Goal: Use online tool/utility: Use online tool/utility

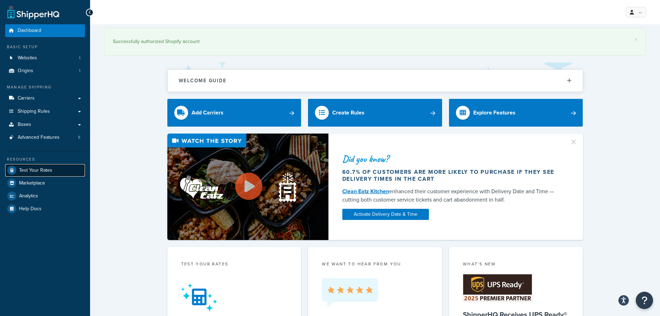
click at [37, 169] on span "Test Your Rates" at bounding box center [35, 170] width 33 height 6
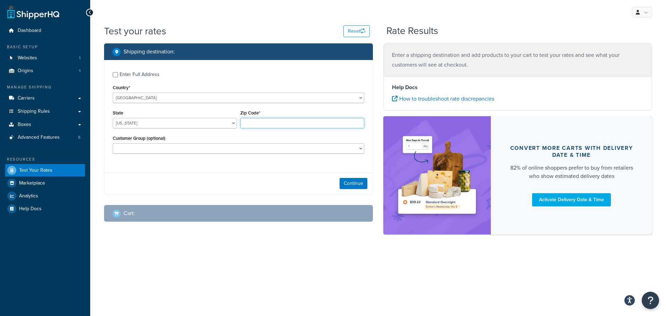
click at [259, 125] on input "Zip Code*" at bounding box center [302, 123] width 124 height 10
paste input "53805"
type input "53805"
click at [222, 122] on select "[US_STATE] [US_STATE] [US_STATE] [US_STATE] [US_STATE] Armed Forces Americas Ar…" at bounding box center [175, 123] width 124 height 10
select select "WI"
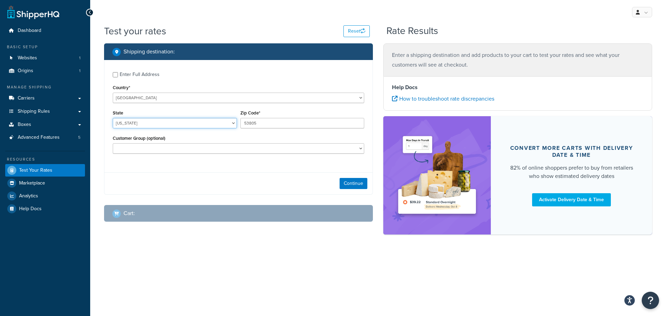
click at [113, 118] on select "Alabama Alaska American Samoa Arizona Arkansas Armed Forces Americas Armed Forc…" at bounding box center [175, 123] width 124 height 10
click at [360, 186] on button "Continue" at bounding box center [353, 183] width 28 height 11
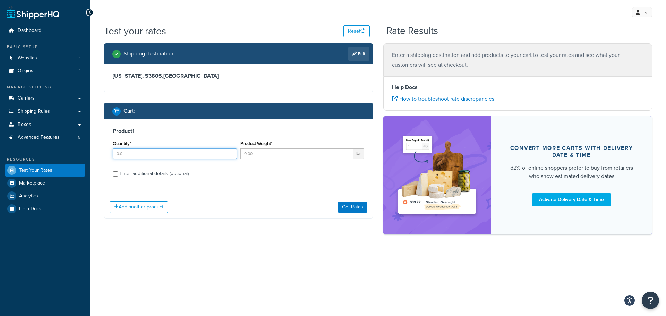
click at [202, 153] on input "Quantity*" at bounding box center [175, 153] width 124 height 10
type input "1"
type input "2.75"
click at [160, 206] on button "Add another product" at bounding box center [139, 207] width 58 height 12
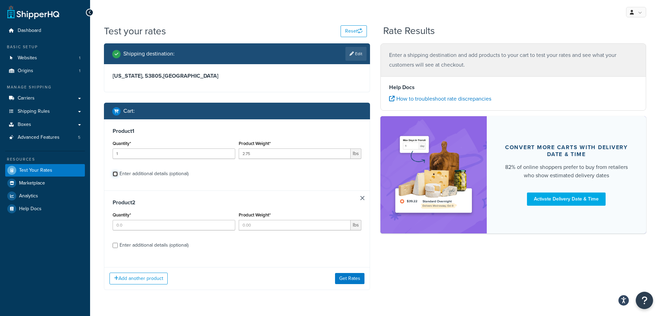
click at [114, 174] on input "Enter additional details (optional)" at bounding box center [115, 173] width 5 height 5
checkbox input "true"
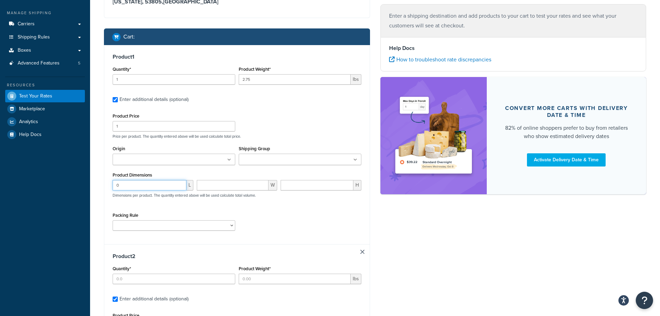
click at [155, 215] on div "Product Price 1 Price per product. The quantity entered above will be used calc…" at bounding box center [237, 173] width 249 height 124
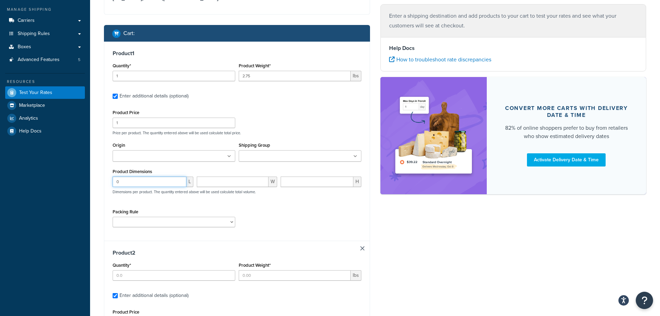
scroll to position [93, 0]
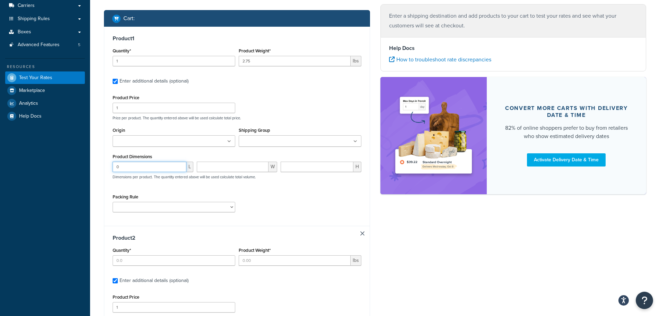
drag, startPoint x: 146, startPoint y: 167, endPoint x: 75, endPoint y: 170, distance: 70.8
click at [76, 171] on div "Dashboard Basic Setup Websites 1 Origins 1 Manage Shipping Carriers Carriers Al…" at bounding box center [330, 202] width 660 height 591
type input "13"
type input "10"
type input "6"
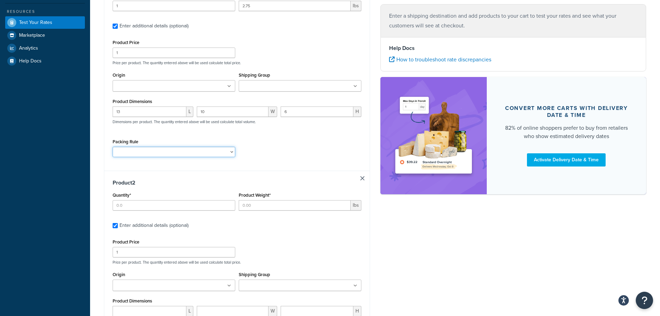
scroll to position [275, 0]
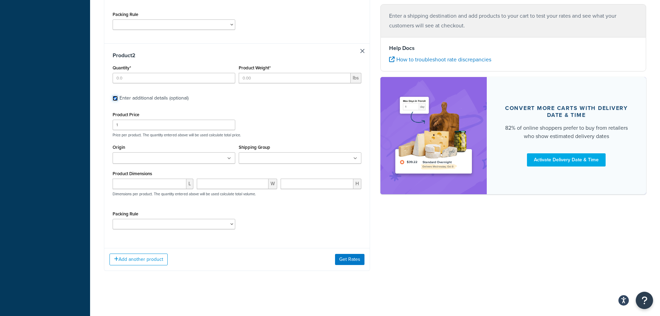
click at [115, 99] on input "Enter additional details (optional)" at bounding box center [115, 98] width 5 height 5
checkbox input "false"
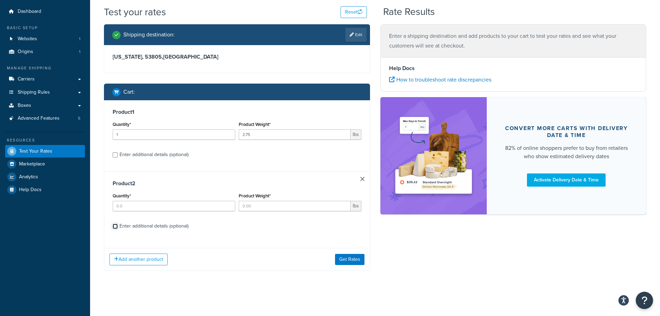
scroll to position [19, 0]
click at [114, 155] on input "Enter additional details (optional)" at bounding box center [115, 154] width 5 height 5
checkbox input "true"
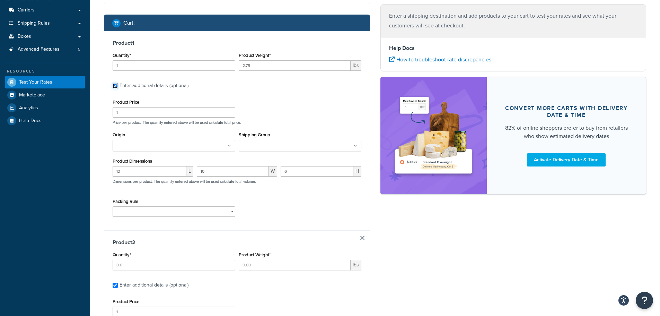
scroll to position [112, 0]
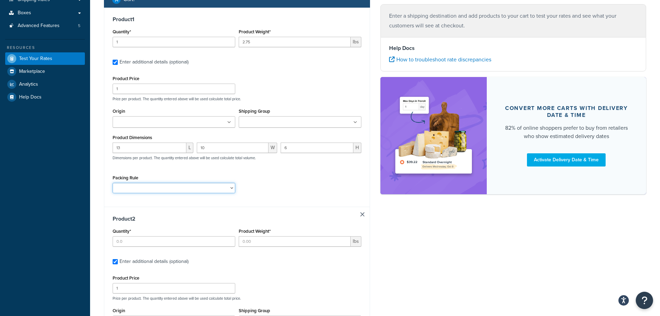
click at [230, 186] on select "Packing Rule" at bounding box center [174, 188] width 123 height 10
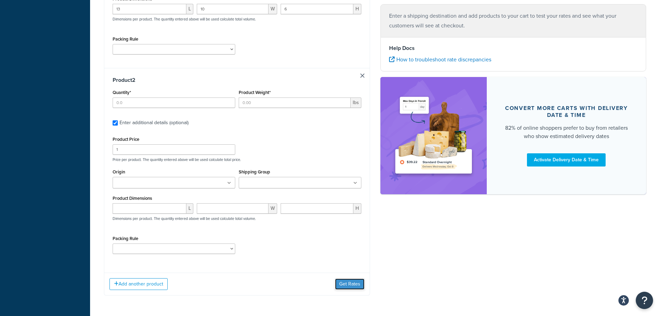
click at [348, 281] on button "Get Rates" at bounding box center [349, 283] width 29 height 11
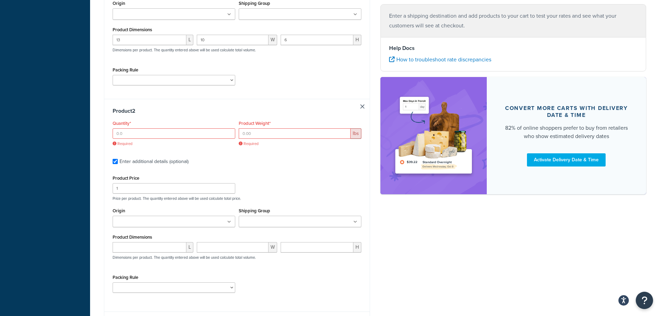
scroll to position [204, 0]
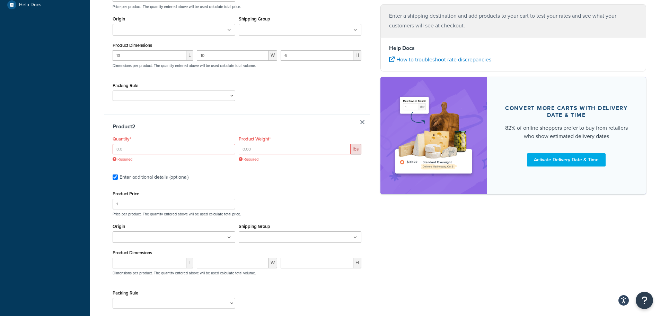
click at [363, 121] on link at bounding box center [363, 122] width 4 height 4
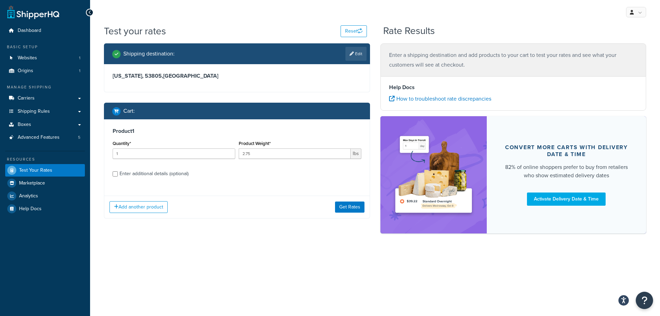
scroll to position [0, 0]
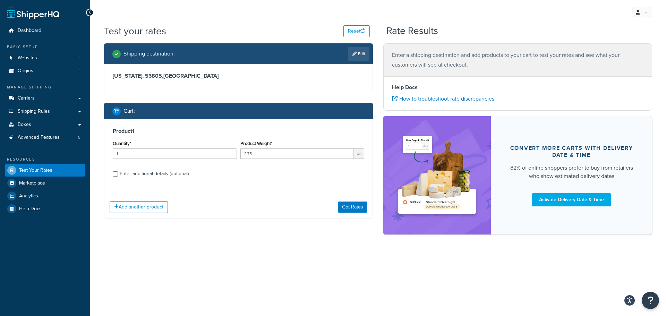
click at [274, 128] on h3 "Product 1" at bounding box center [238, 131] width 251 height 7
click at [142, 172] on div "Enter additional details (optional)" at bounding box center [154, 174] width 69 height 10
click at [118, 172] on input "Enter additional details (optional)" at bounding box center [115, 173] width 5 height 5
checkbox input "true"
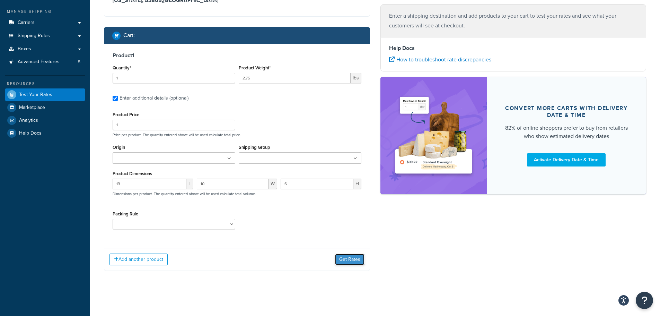
click at [349, 260] on button "Get Rates" at bounding box center [349, 259] width 29 height 11
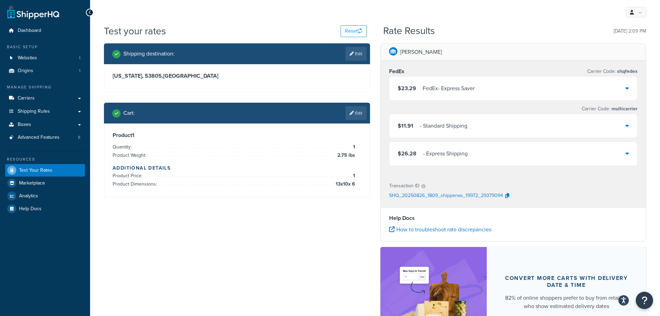
click at [618, 153] on div "$26.28 - Express Shipping" at bounding box center [514, 154] width 248 height 24
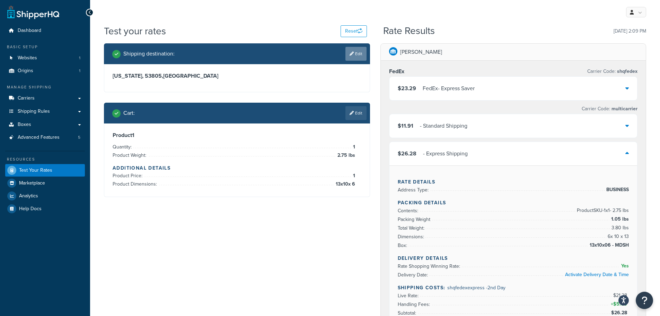
click at [347, 55] on link "Edit" at bounding box center [356, 54] width 21 height 14
select select "WI"
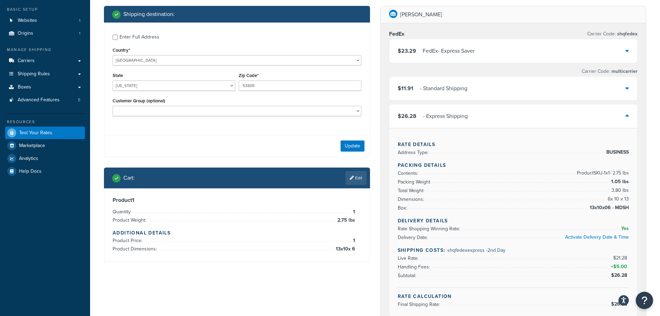
scroll to position [93, 0]
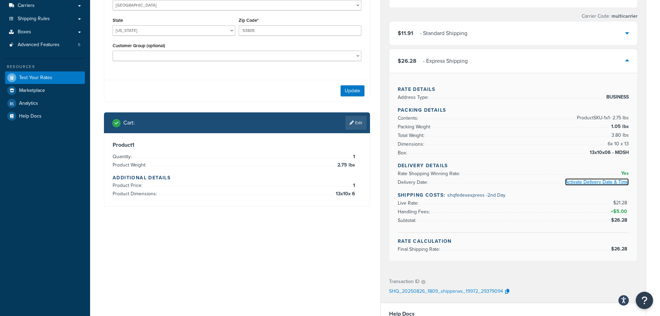
click at [607, 183] on link "Activate Delivery Date & Time" at bounding box center [597, 181] width 64 height 7
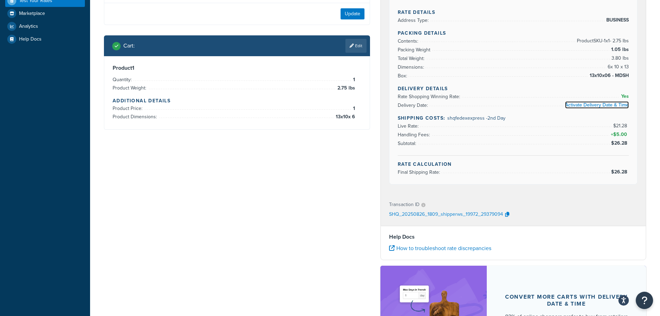
scroll to position [185, 0]
